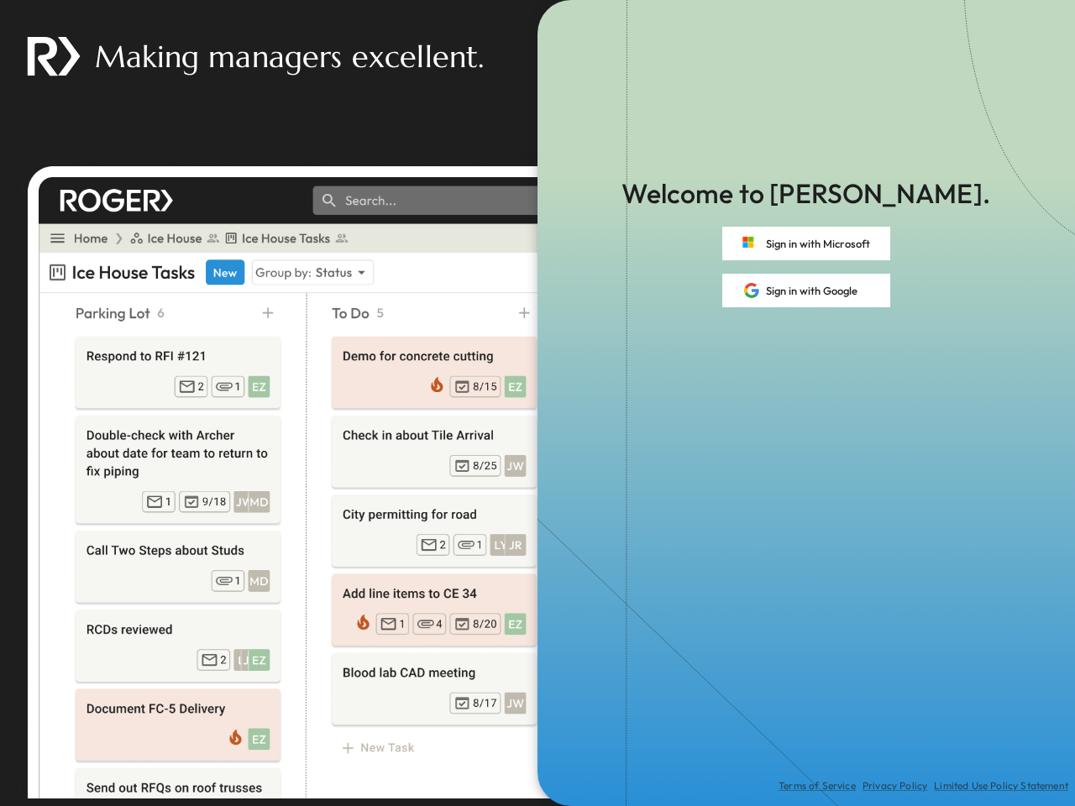
click at [537, 403] on div "Terms of Service Privacy Policy Limited Use Policy Statement" at bounding box center [805, 556] width 537 height 499
click at [806, 244] on button "Sign in with Microsoft" at bounding box center [806, 244] width 168 height 34
click at [806, 291] on button "Sign in with Google" at bounding box center [806, 291] width 168 height 34
click at [537, 403] on div "Terms of Service Privacy Policy Limited Use Policy Statement" at bounding box center [805, 556] width 537 height 499
click at [806, 244] on button "Sign in with Microsoft" at bounding box center [806, 244] width 168 height 34
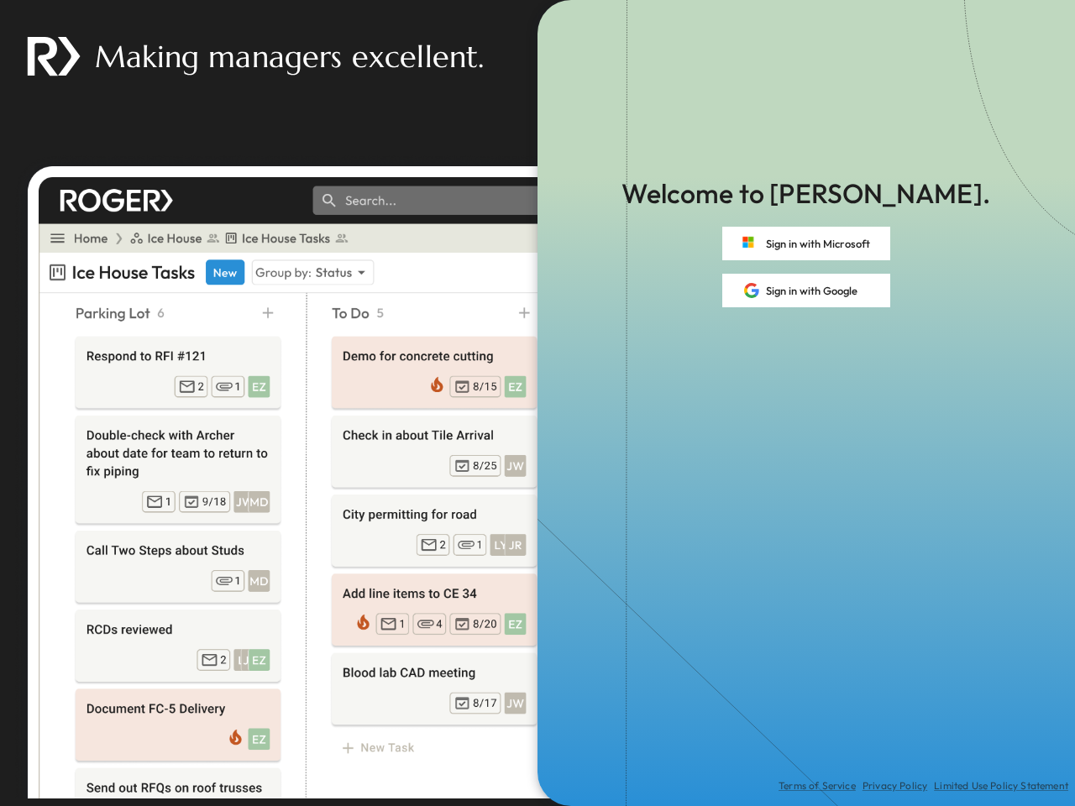
click at [806, 291] on button "Sign in with Google" at bounding box center [806, 291] width 168 height 34
